Goal: Task Accomplishment & Management: Manage account settings

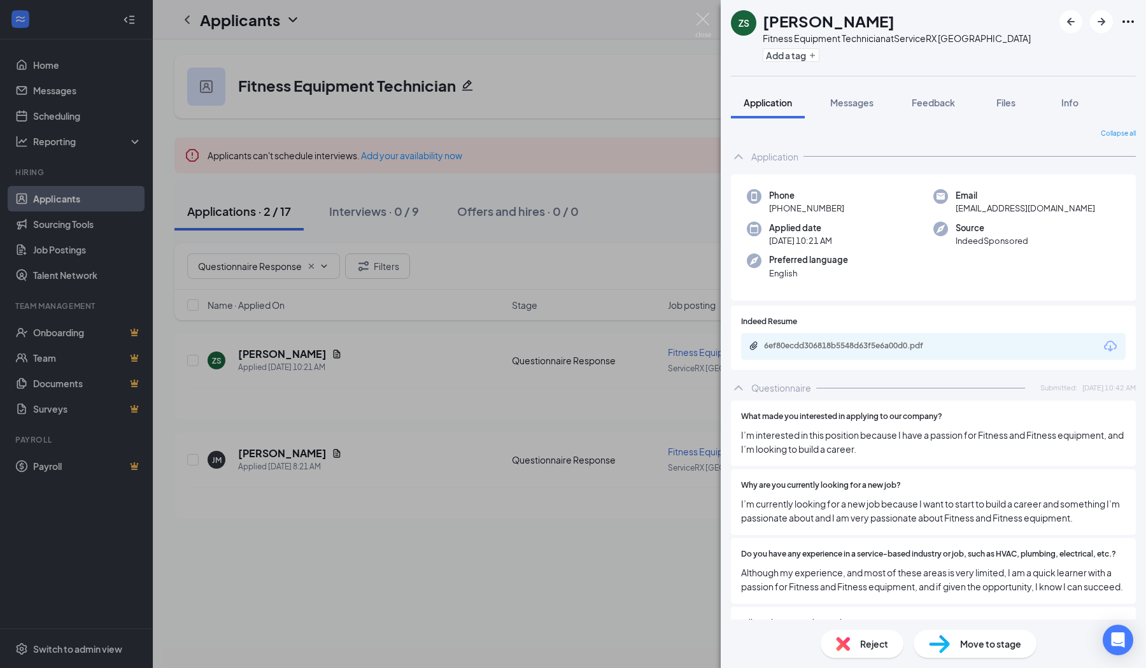
scroll to position [80, 0]
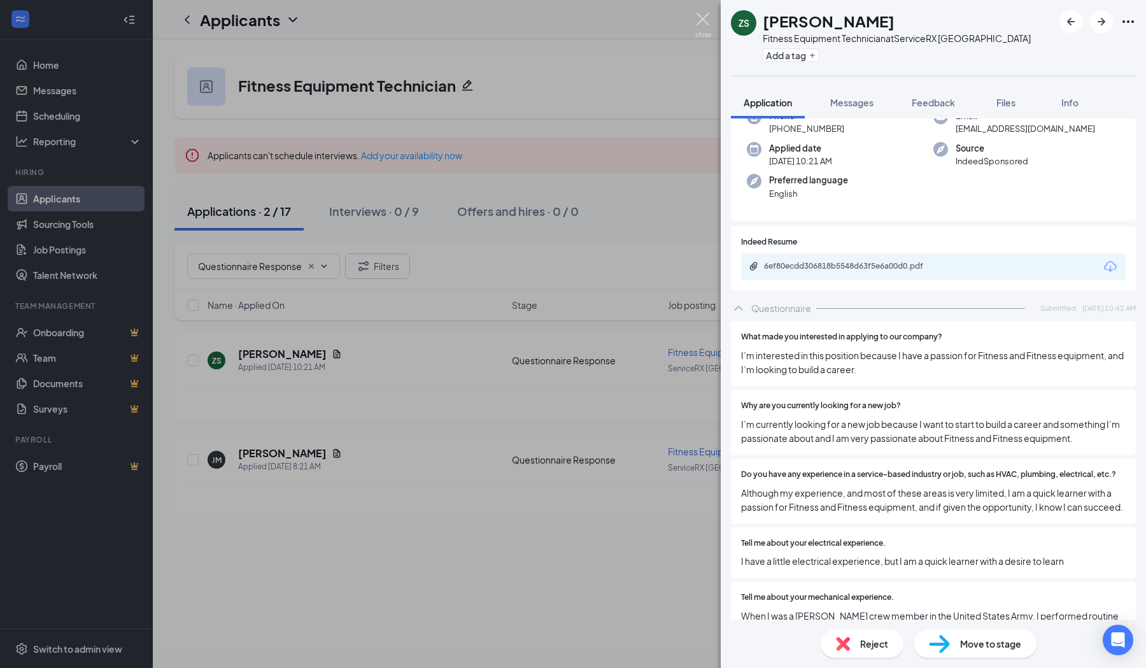
click at [700, 17] on img at bounding box center [703, 25] width 16 height 25
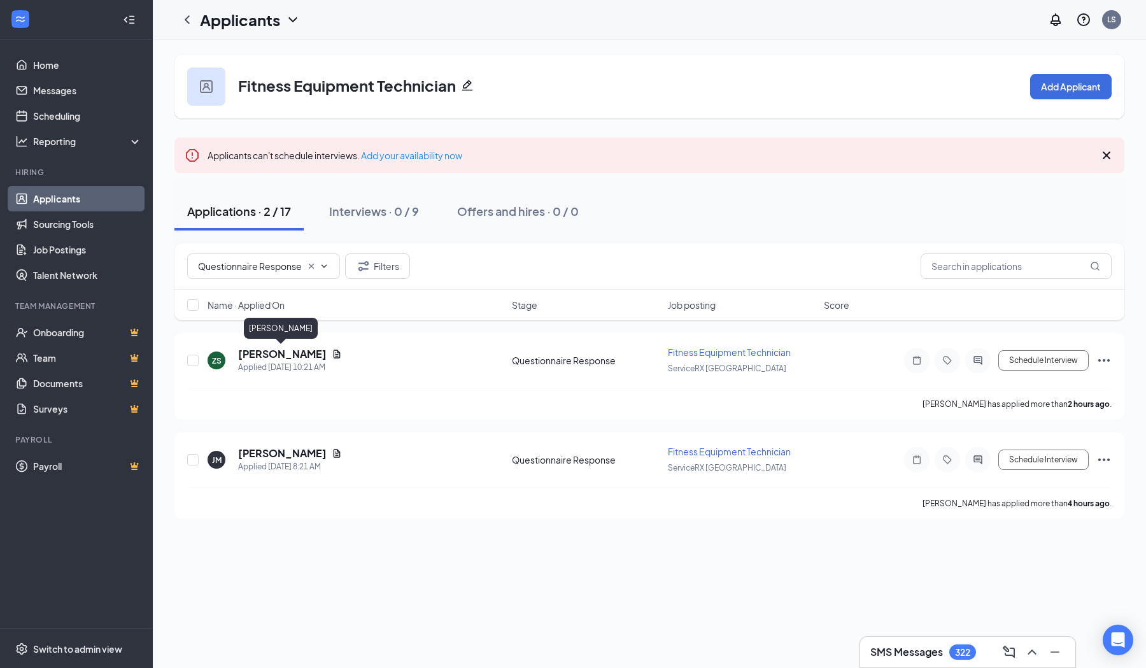
click at [281, 353] on h5 "[PERSON_NAME]" at bounding box center [282, 354] width 88 height 14
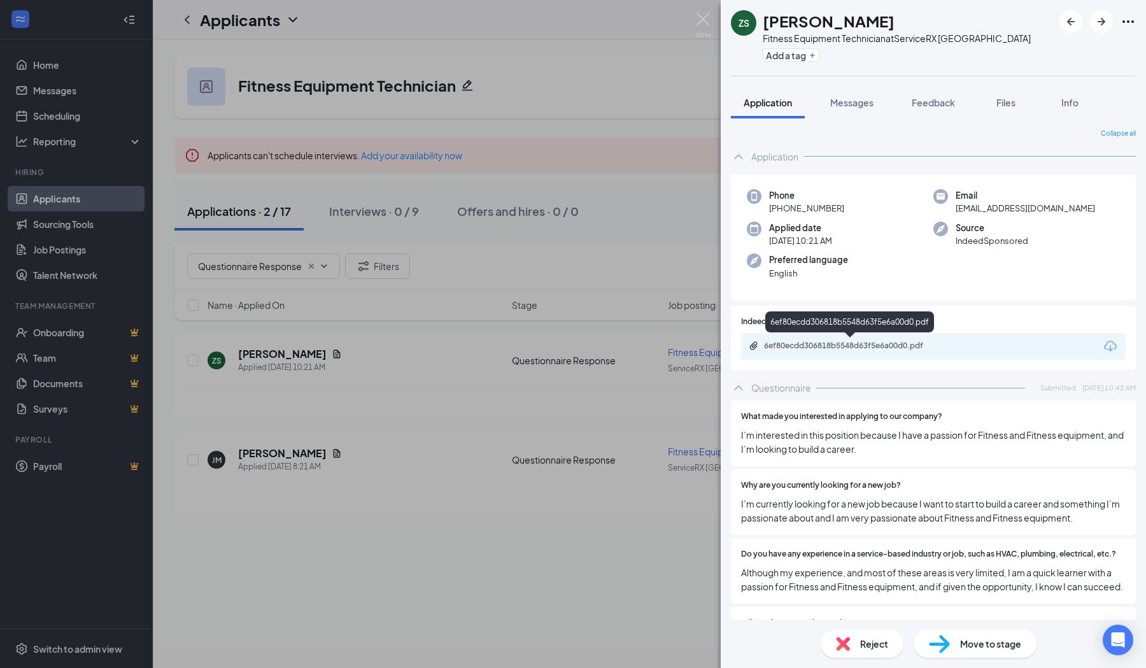
click at [820, 349] on div "6ef80ecdd306818b5548d63f5e6a00d0.pdf" at bounding box center [853, 345] width 178 height 10
click at [861, 642] on span "Reject" at bounding box center [874, 643] width 28 height 14
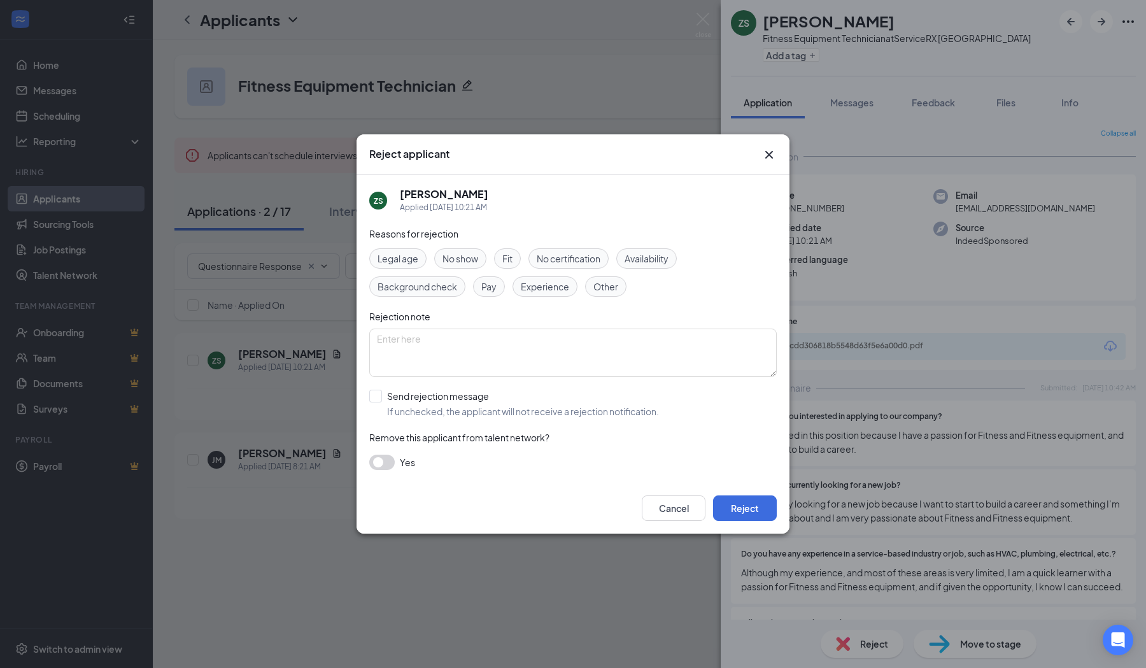
click at [556, 286] on span "Experience" at bounding box center [545, 286] width 48 height 14
click at [722, 501] on button "Reject" at bounding box center [745, 507] width 64 height 25
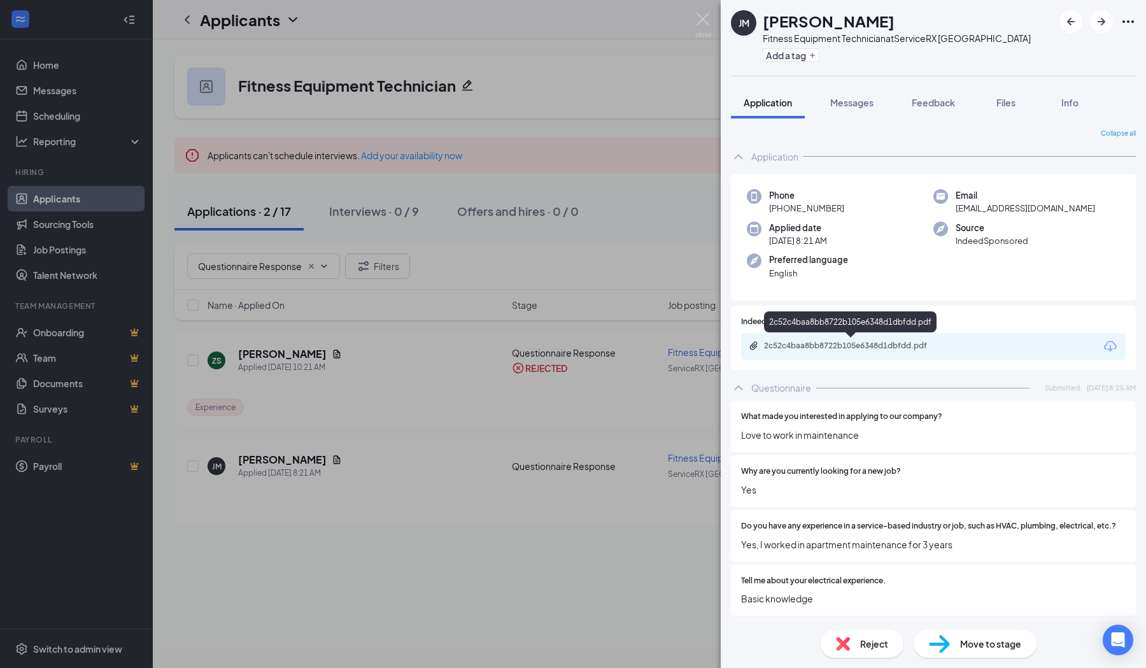
click at [856, 342] on div "2c52c4baa8bb8722b105e6348d1dbfdd.pdf" at bounding box center [853, 345] width 178 height 10
